Goal: Information Seeking & Learning: Check status

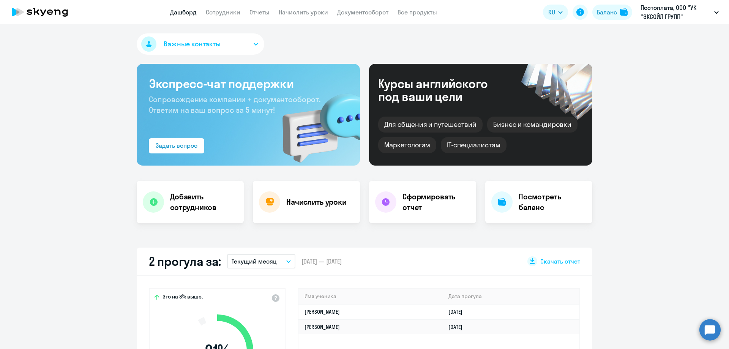
select select "30"
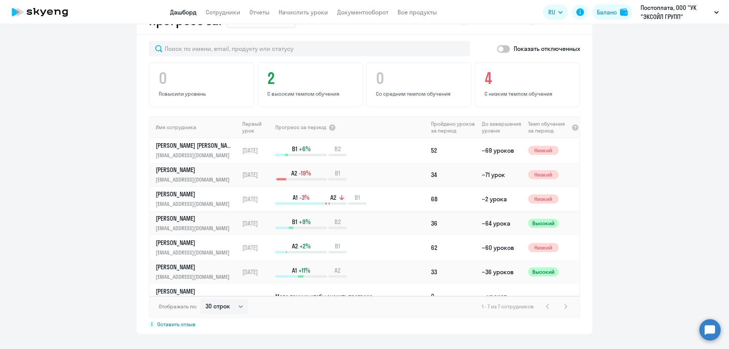
scroll to position [13, 0]
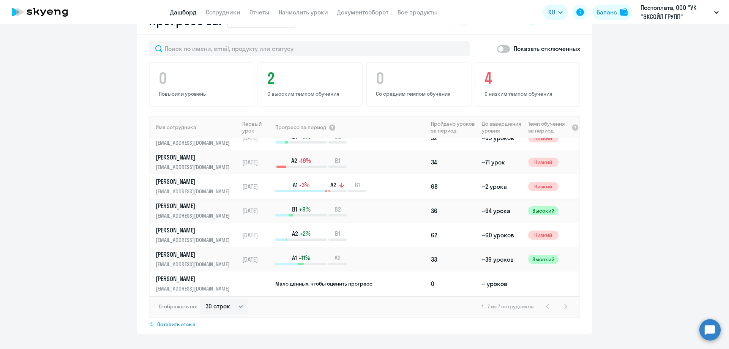
click at [177, 183] on p "[PERSON_NAME]" at bounding box center [195, 181] width 78 height 8
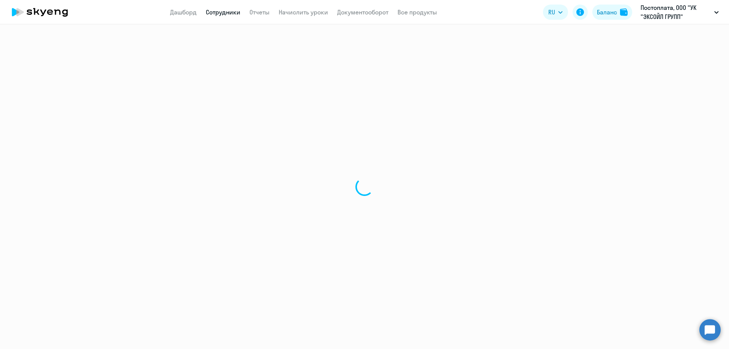
select select "english"
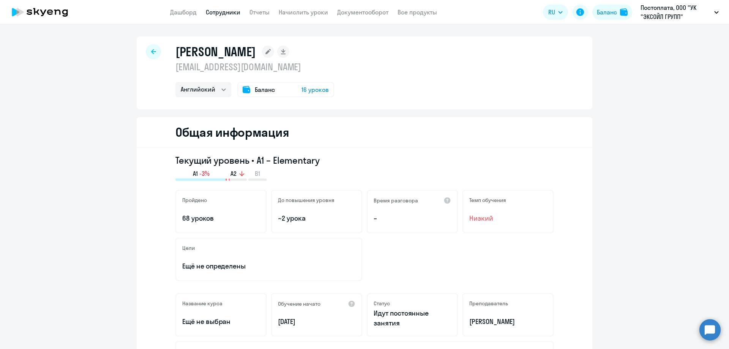
click at [65, 13] on icon at bounding box center [39, 12] width 67 height 19
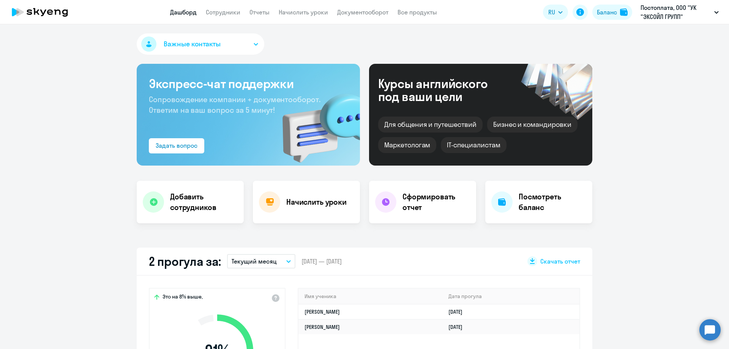
select select "30"
